Goal: Transaction & Acquisition: Purchase product/service

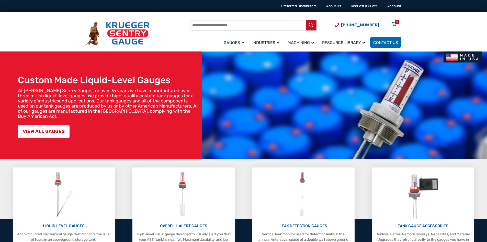
click at [253, 27] on input "Products search" at bounding box center [253, 25] width 127 height 11
type input "******"
click at [306, 20] on button "Search" at bounding box center [311, 25] width 11 height 11
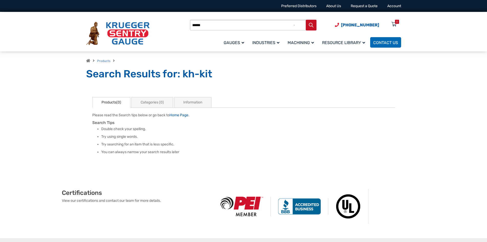
drag, startPoint x: 196, startPoint y: 25, endPoint x: 188, endPoint y: 25, distance: 7.7
click at [188, 25] on div "Products search ****** [PHONE_NUMBER] Menu 0 Menu Account [GEOGRAPHIC_DATA] Liq…" at bounding box center [243, 33] width 315 height 30
type input "******"
click at [310, 24] on icon "Search" at bounding box center [311, 25] width 5 height 5
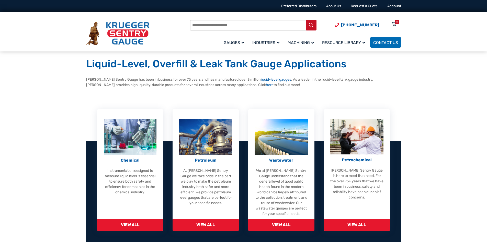
click at [242, 26] on input "Products search" at bounding box center [253, 25] width 127 height 11
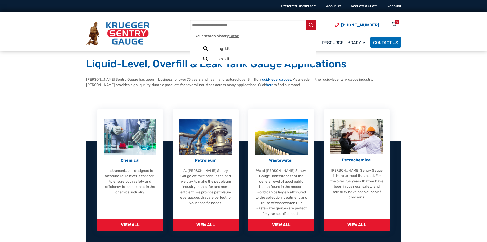
click at [240, 47] on span "hg-kit" at bounding box center [265, 49] width 92 height 4
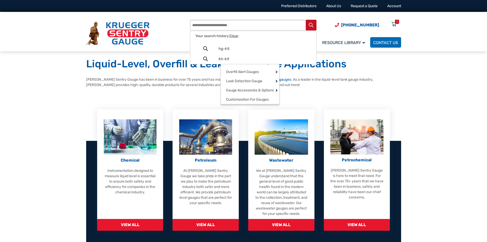
type input "******"
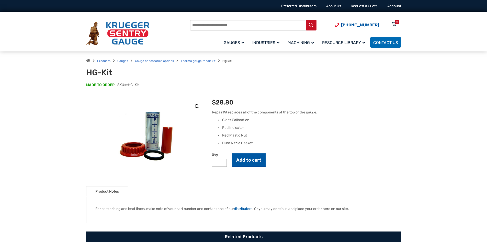
click at [246, 162] on button "Add to cart" at bounding box center [249, 159] width 34 height 13
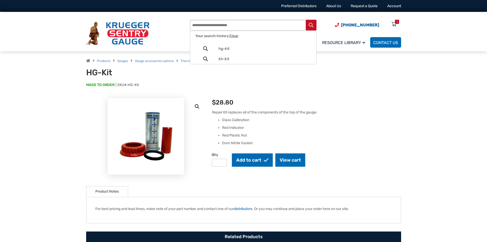
click at [245, 27] on input "Products search" at bounding box center [253, 25] width 127 height 11
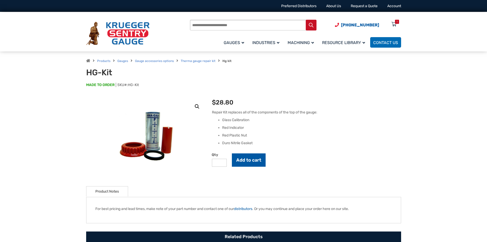
click at [261, 161] on button "Add to cart" at bounding box center [249, 159] width 34 height 13
click at [393, 23] on icon at bounding box center [393, 24] width 5 height 8
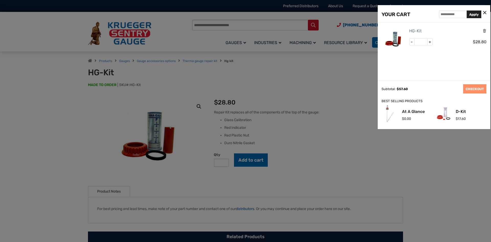
click at [345, 92] on div at bounding box center [245, 121] width 491 height 242
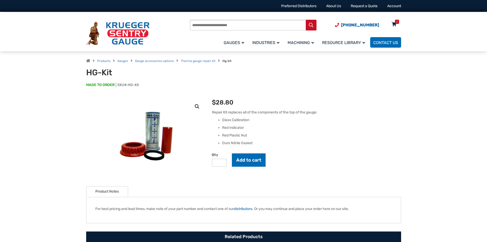
click at [396, 21] on div "2" at bounding box center [397, 22] width 2 height 4
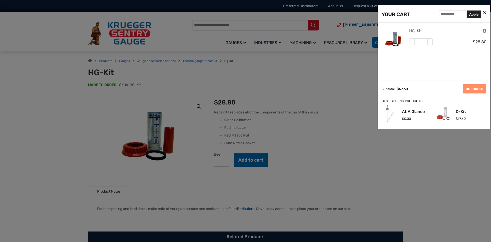
click at [450, 39] on div "- * + $ 28.80" at bounding box center [447, 42] width 77 height 9
click at [412, 41] on span "-" at bounding box center [411, 42] width 5 height 7
type input "*"
click at [325, 142] on div at bounding box center [245, 121] width 491 height 242
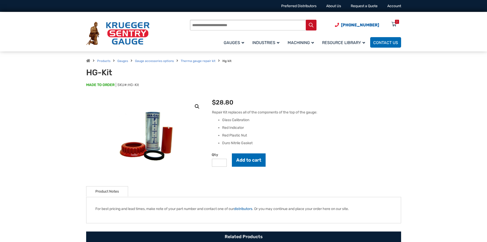
click at [202, 25] on input "Products search" at bounding box center [253, 25] width 127 height 11
type input "******"
click at [306, 20] on button "Search" at bounding box center [311, 25] width 11 height 11
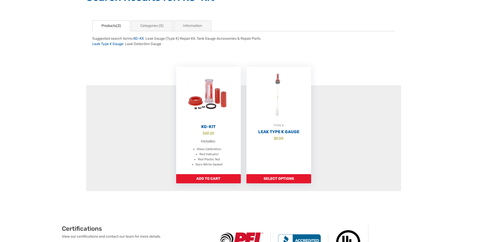
scroll to position [102, 0]
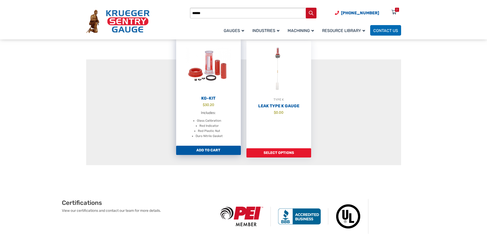
click at [204, 149] on link "Add to cart" at bounding box center [208, 149] width 65 height 9
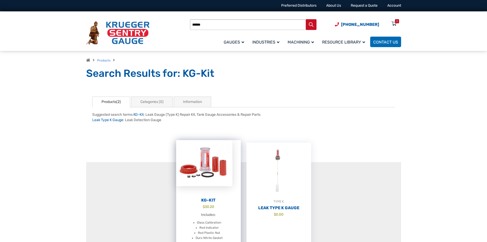
scroll to position [0, 0]
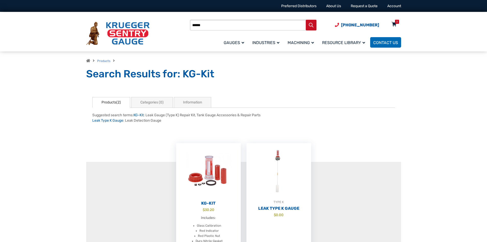
click at [395, 23] on div "3" at bounding box center [397, 22] width 4 height 4
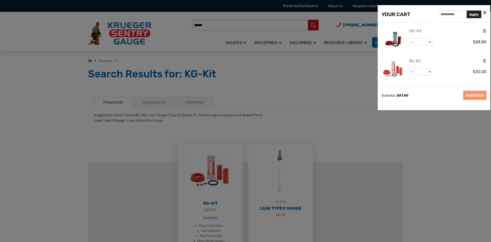
click at [410, 41] on span "-" at bounding box center [411, 42] width 5 height 7
type input "*"
click at [446, 97] on button "Update Cart" at bounding box center [447, 94] width 25 height 9
click at [469, 97] on link "CHECKOUT" at bounding box center [474, 94] width 23 height 9
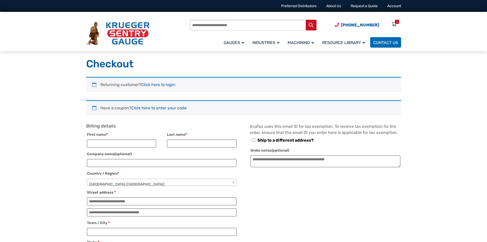
select select "**"
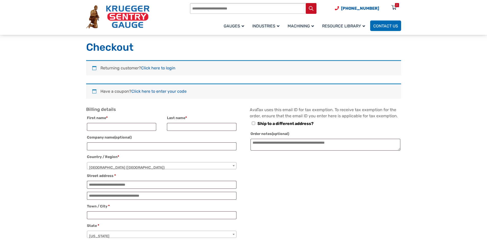
scroll to position [8, 0]
